Goal: Information Seeking & Learning: Learn about a topic

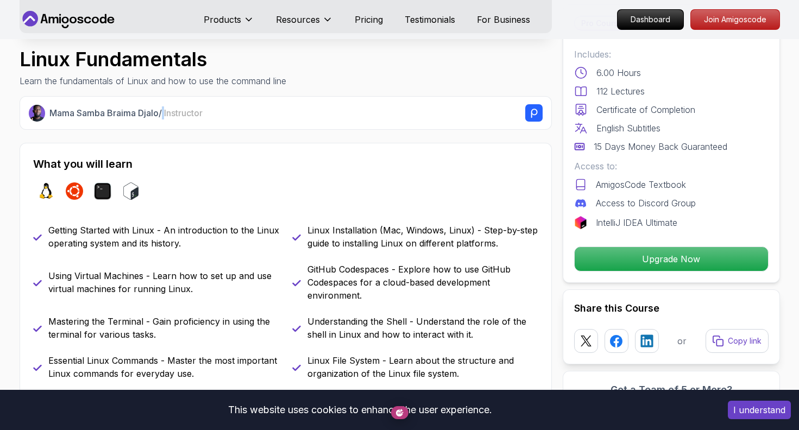
scroll to position [355, 0]
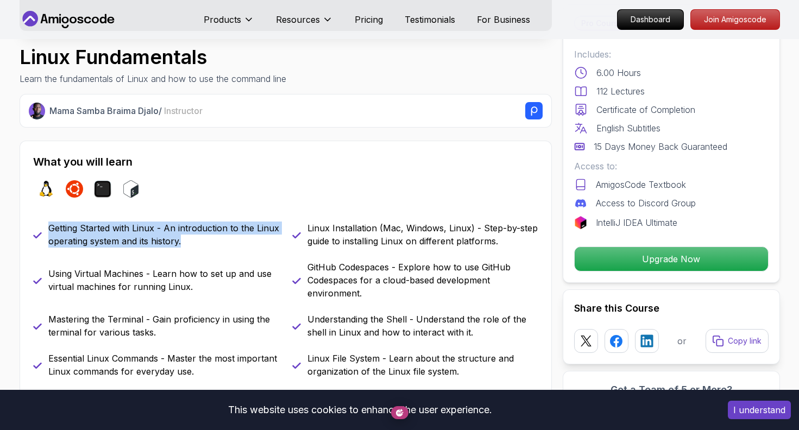
drag, startPoint x: 184, startPoint y: 219, endPoint x: 46, endPoint y: 206, distance: 139.1
click at [46, 222] on div "Getting Started with Linux - An introduction to the Linux operating system and …" at bounding box center [156, 235] width 246 height 26
copy p "Getting Started with Linux - An introduction to the Linux operating system and …"
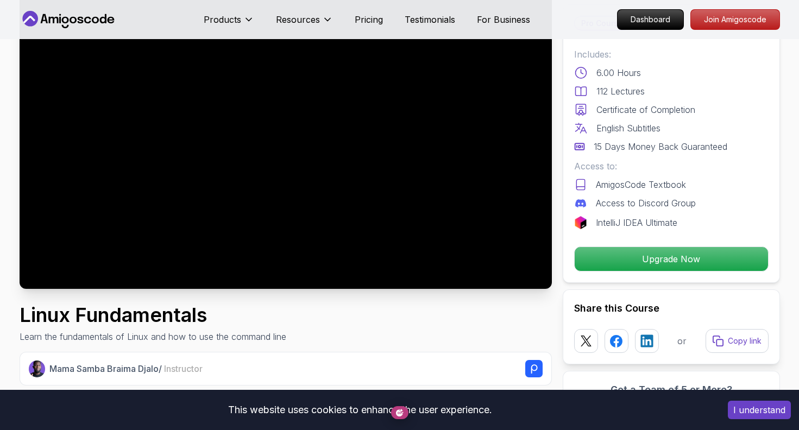
scroll to position [0, 0]
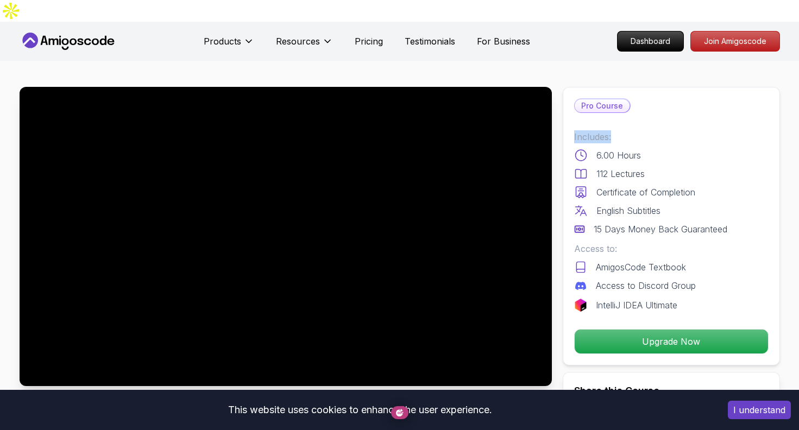
drag, startPoint x: 617, startPoint y: 113, endPoint x: 561, endPoint y: 111, distance: 56.5
copy p "Includes:"
click at [565, 32] on nav "Products Resources Pricing Testimonials For Business Dashboard Join Amigoscode" at bounding box center [400, 41] width 761 height 39
click at [593, 130] on p "Includes:" at bounding box center [671, 136] width 194 height 13
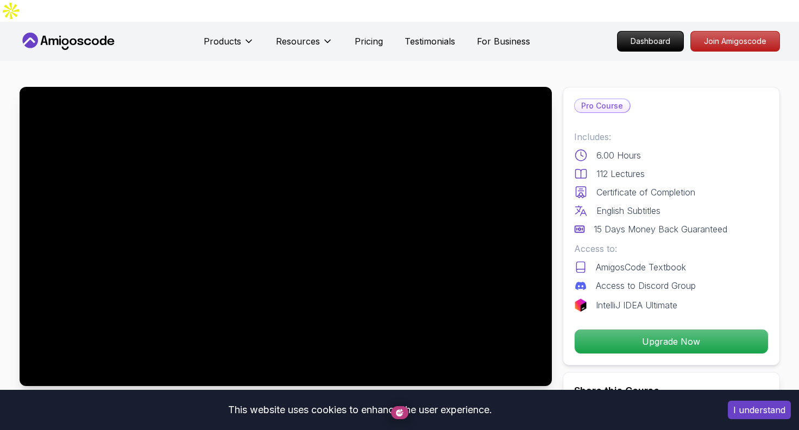
drag, startPoint x: 736, startPoint y: 208, endPoint x: 701, endPoint y: 210, distance: 34.8
click at [590, 130] on p "Includes:" at bounding box center [671, 136] width 194 height 13
drag, startPoint x: 732, startPoint y: 209, endPoint x: 702, endPoint y: 208, distance: 30.4
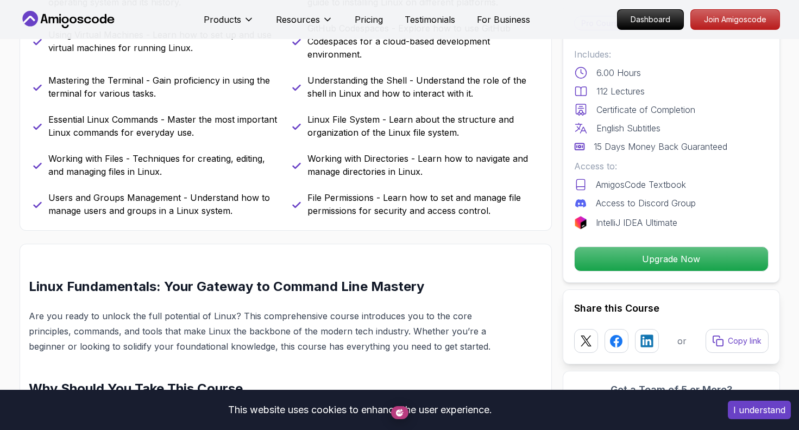
scroll to position [590, 0]
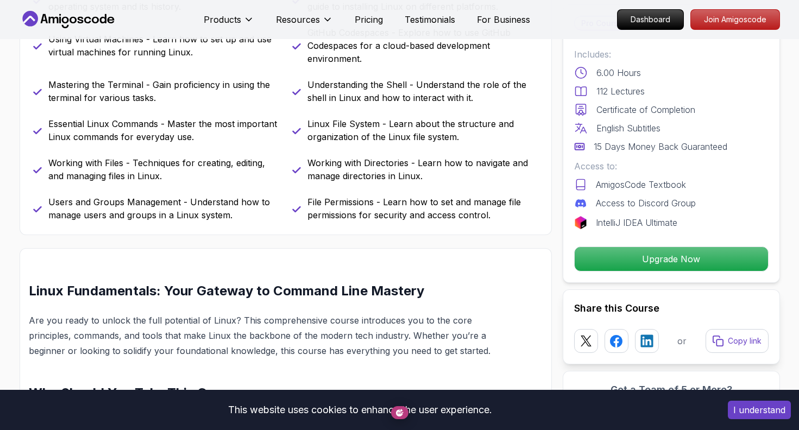
click at [417, 117] on p "Linux File System - Learn about the structure and organization of the Linux fil…" at bounding box center [422, 130] width 231 height 26
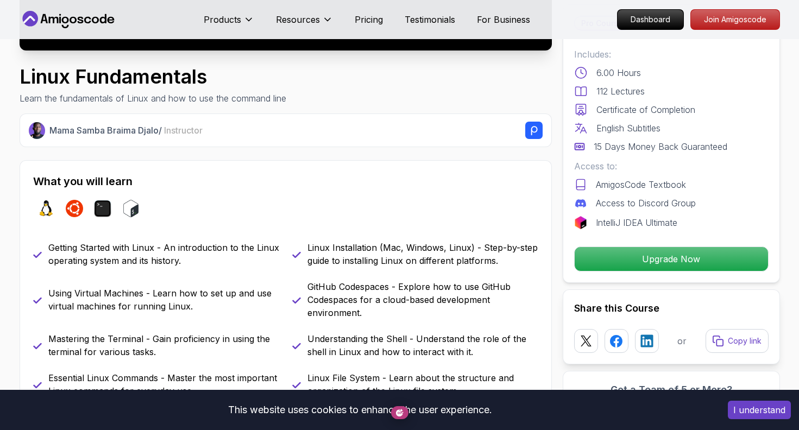
scroll to position [304, 0]
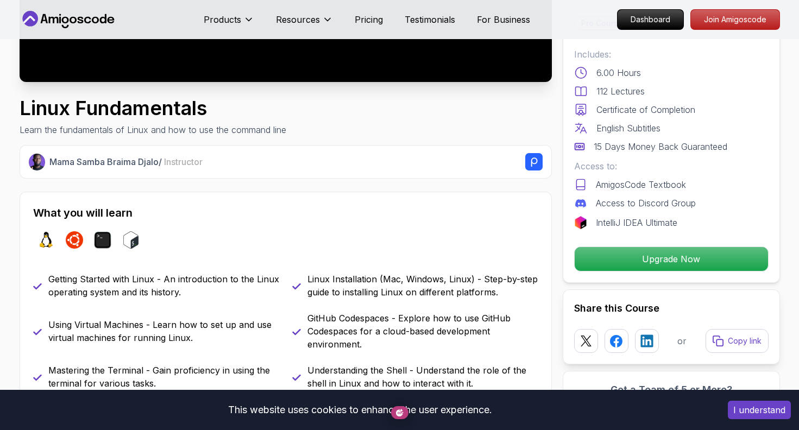
click at [182, 156] on span "Instructor" at bounding box center [183, 161] width 39 height 11
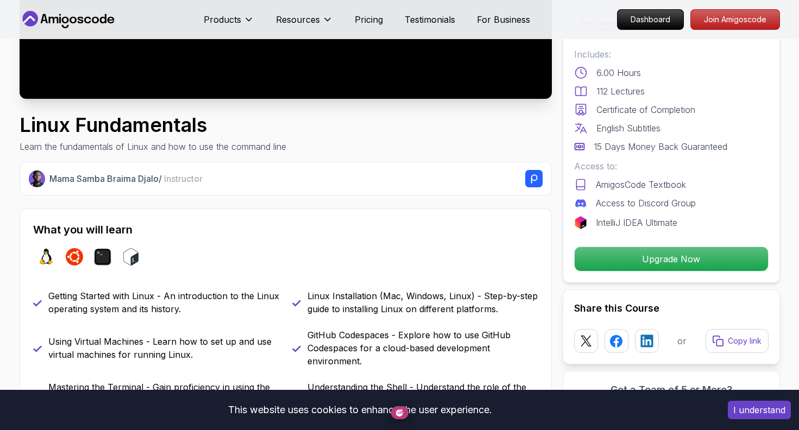
scroll to position [274, 0]
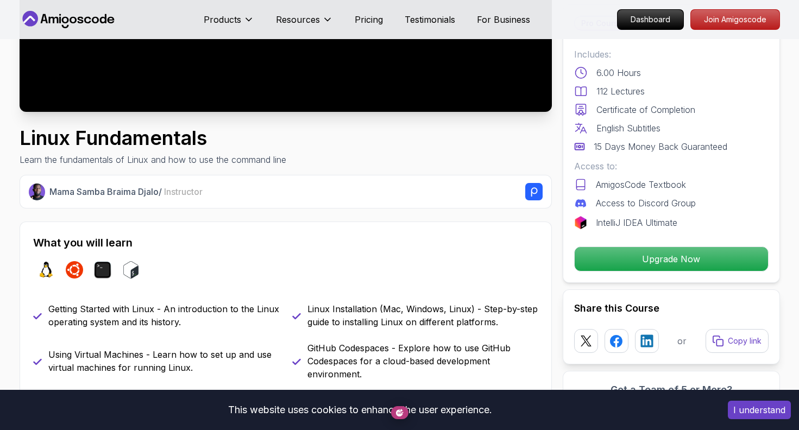
click at [298, 314] on icon at bounding box center [296, 316] width 7 height 5
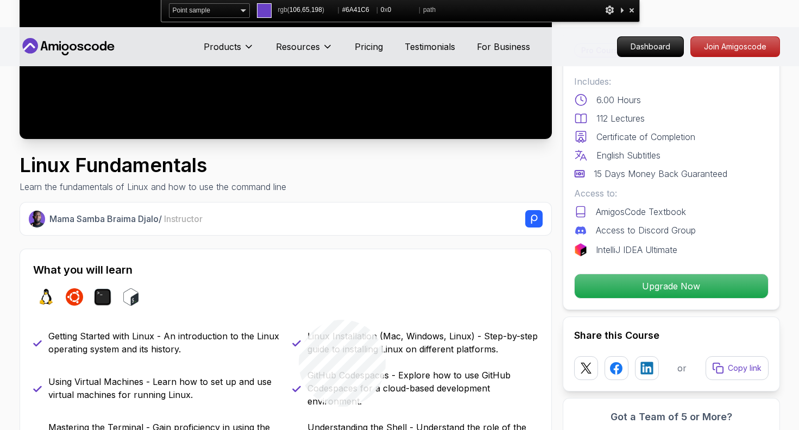
click at [299, 341] on icon at bounding box center [296, 343] width 7 height 5
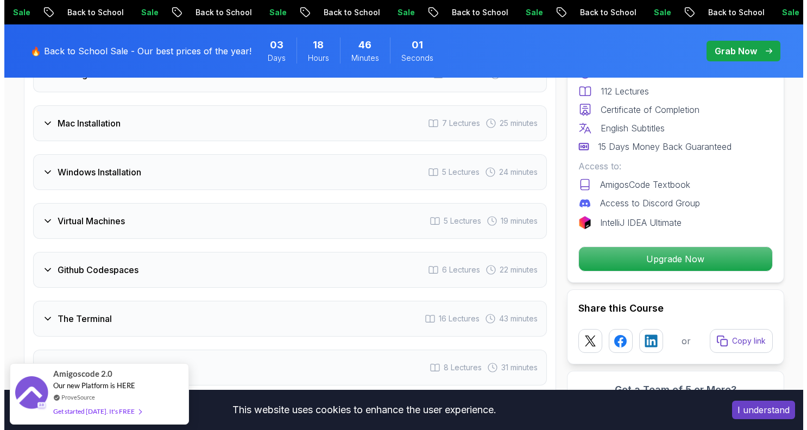
scroll to position [1691, 0]
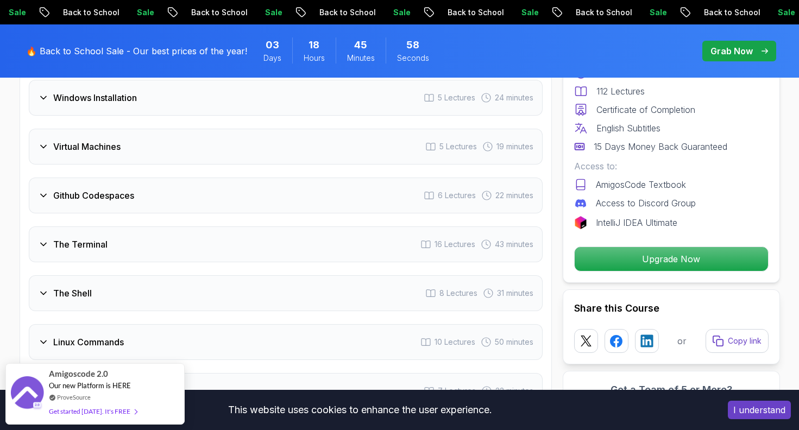
click at [501, 420] on div "This website uses cookies to enhance the user experience." at bounding box center [359, 410] width 703 height 24
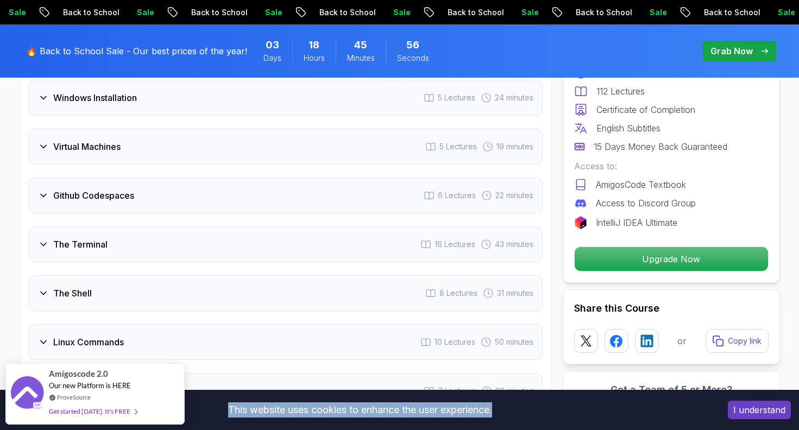
drag, startPoint x: 502, startPoint y: 410, endPoint x: 217, endPoint y: 406, distance: 285.2
click at [217, 406] on div "This website uses cookies to enhance the user experience." at bounding box center [359, 410] width 703 height 24
copy div "This website uses cookies to enhance the user experience."
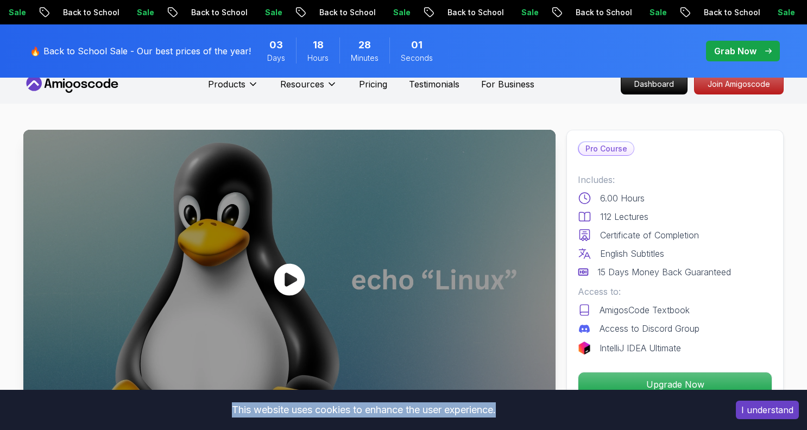
scroll to position [0, 0]
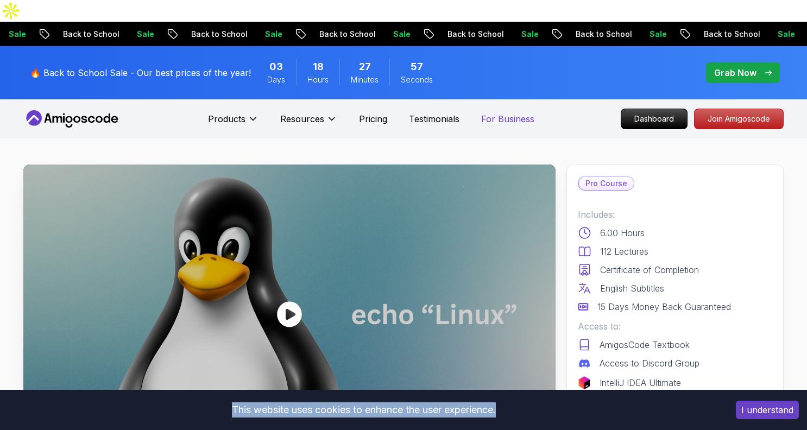
click at [503, 112] on p "For Business" at bounding box center [507, 118] width 53 height 13
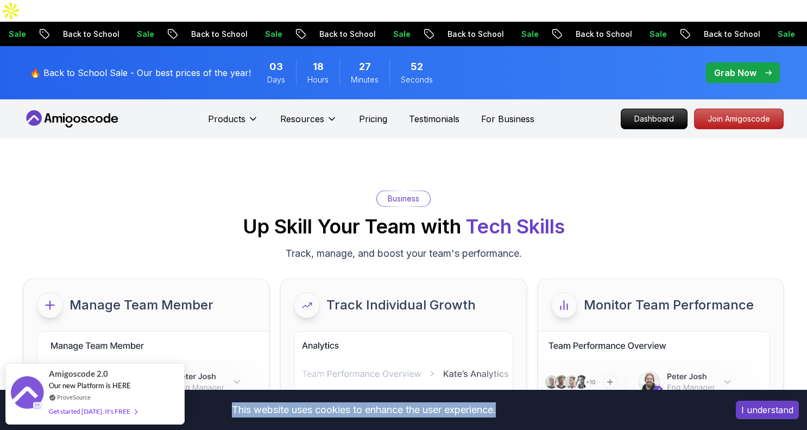
click at [91, 110] on icon at bounding box center [72, 118] width 98 height 17
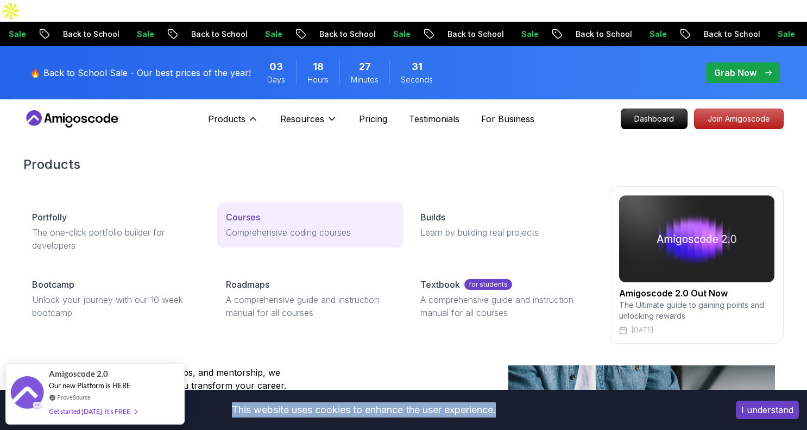
click at [253, 226] on p "Comprehensive coding courses" at bounding box center [310, 232] width 168 height 13
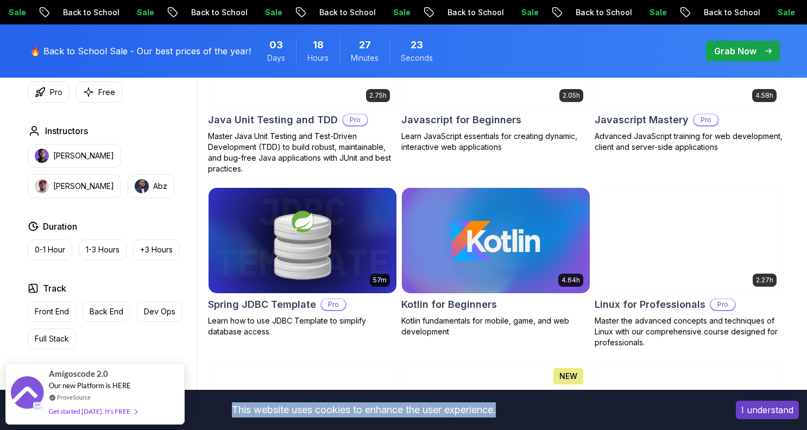
scroll to position [2141, 0]
